Goal: Task Accomplishment & Management: Manage account settings

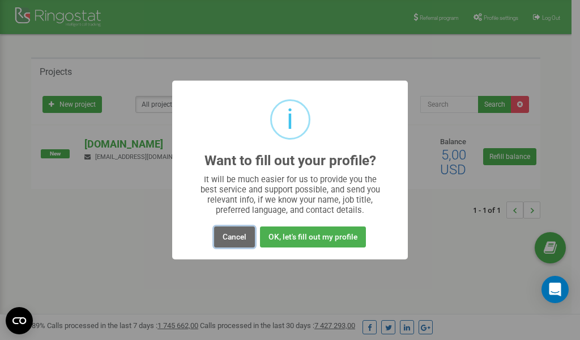
click at [232, 236] on button "Cancel" at bounding box center [234, 236] width 41 height 21
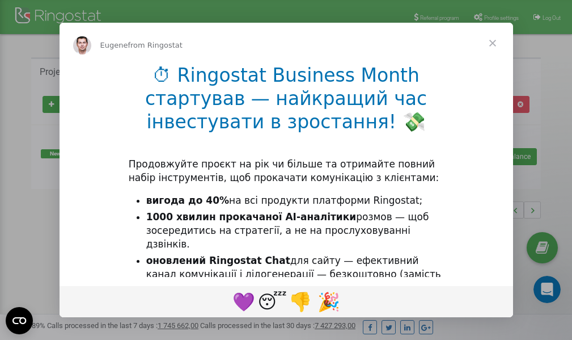
click at [499, 16] on div "Intercom messenger" at bounding box center [286, 170] width 572 height 340
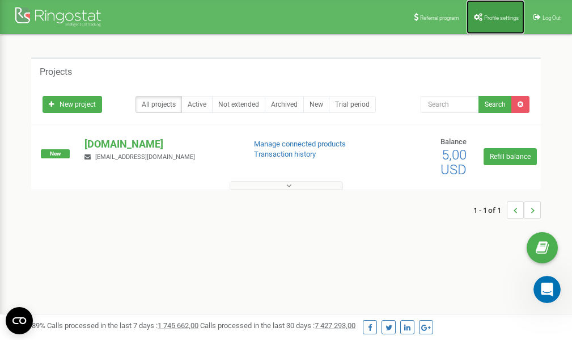
click at [492, 15] on span "Profile settings" at bounding box center [501, 18] width 35 height 6
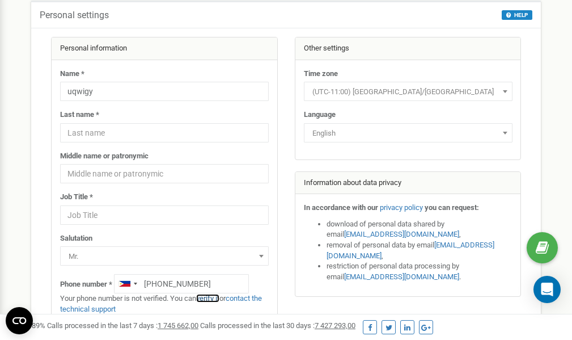
click at [212, 297] on link "verify it" at bounding box center [207, 298] width 23 height 9
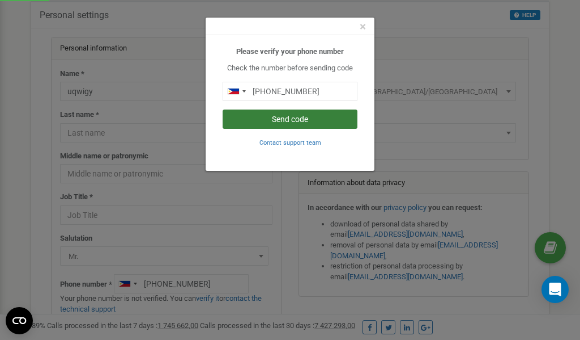
click at [300, 118] on button "Send code" at bounding box center [290, 118] width 135 height 19
